Goal: Find specific page/section: Find specific page/section

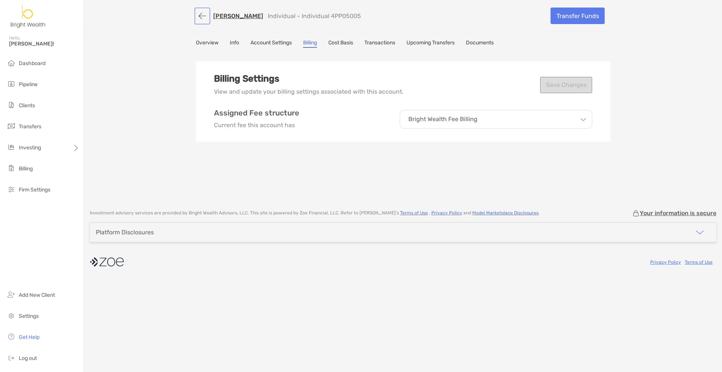
drag, startPoint x: 200, startPoint y: 19, endPoint x: 285, endPoint y: 3, distance: 86.9
click at [204, 19] on button "button" at bounding box center [202, 16] width 13 height 14
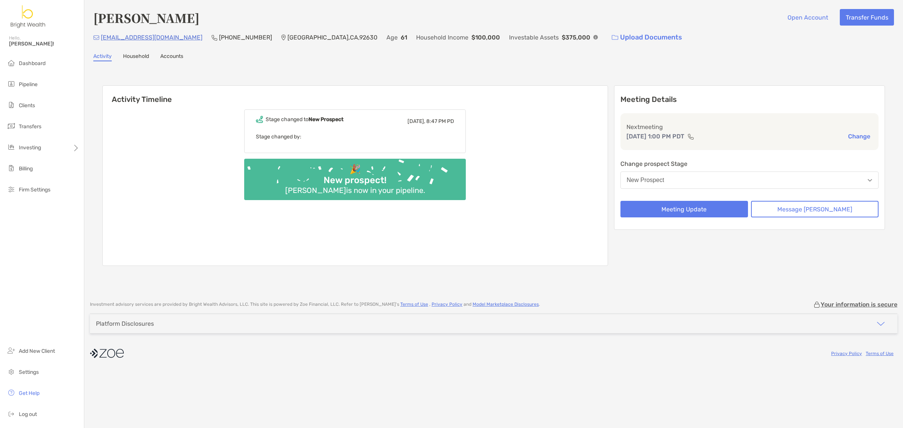
click at [113, 14] on h4 "John Mcdonald" at bounding box center [146, 17] width 106 height 17
click at [112, 14] on h4 "John Mcdonald" at bounding box center [146, 17] width 106 height 17
copy h4 "John Mcdonald"
click at [510, 43] on div "Investable Assets $375,000" at bounding box center [553, 37] width 89 height 16
